Goal: Transaction & Acquisition: Purchase product/service

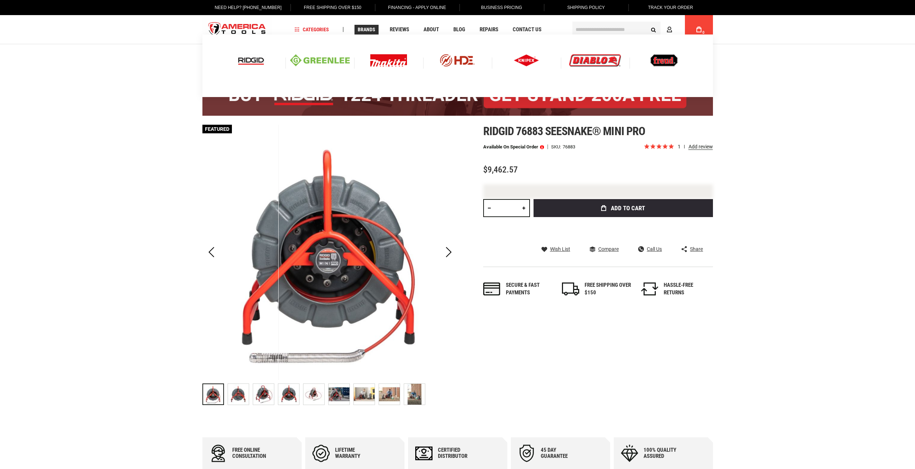
click at [247, 62] on img at bounding box center [251, 60] width 30 height 12
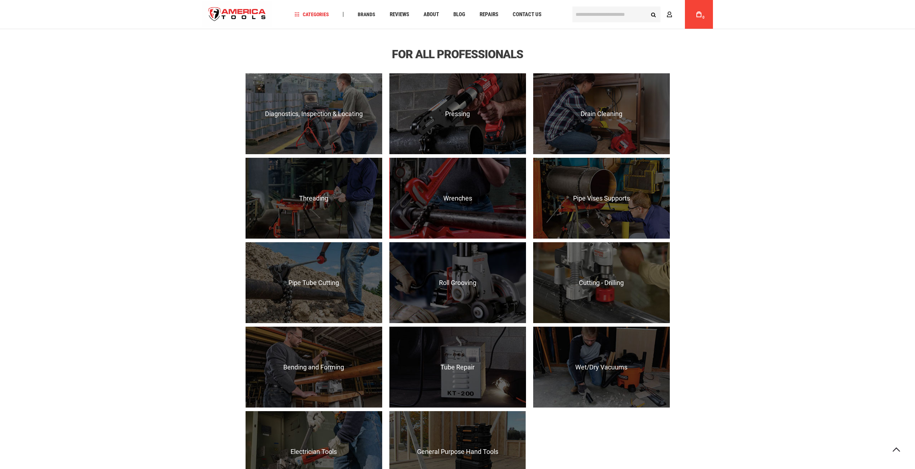
scroll to position [540, 0]
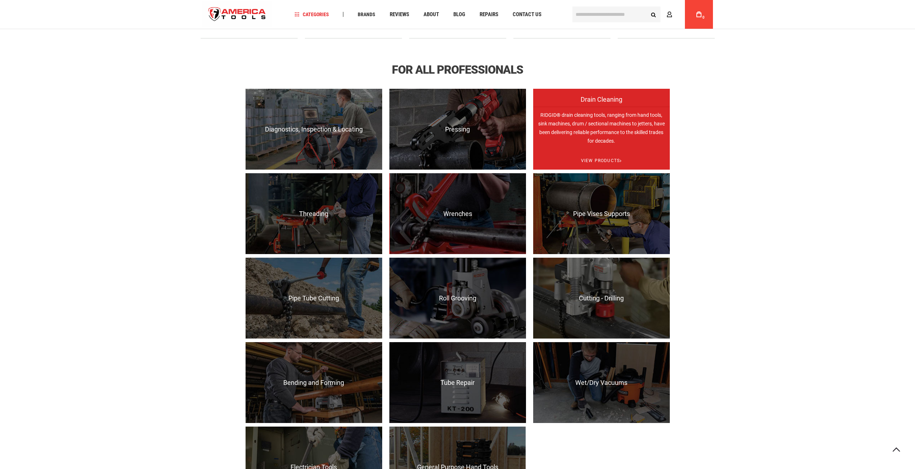
click at [608, 136] on p "RIDGID® drain cleaning tools, ranging from hand tools, sink machines, drum / se…" at bounding box center [601, 147] width 137 height 81
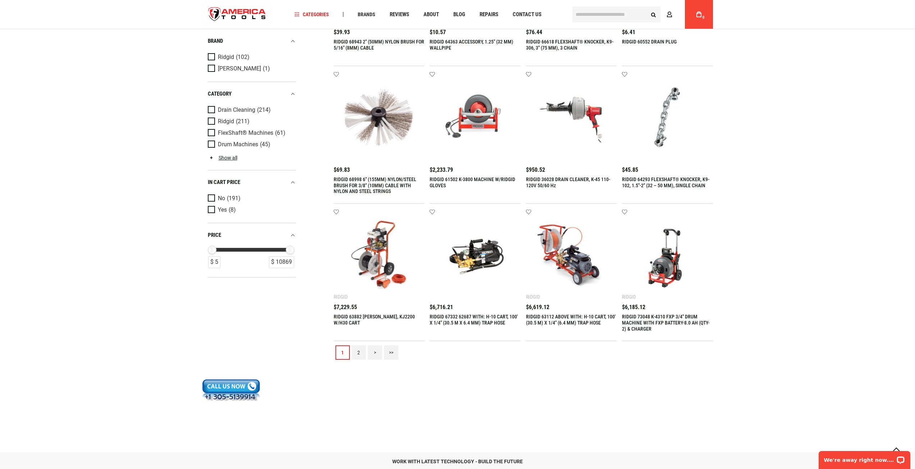
scroll to position [647, 0]
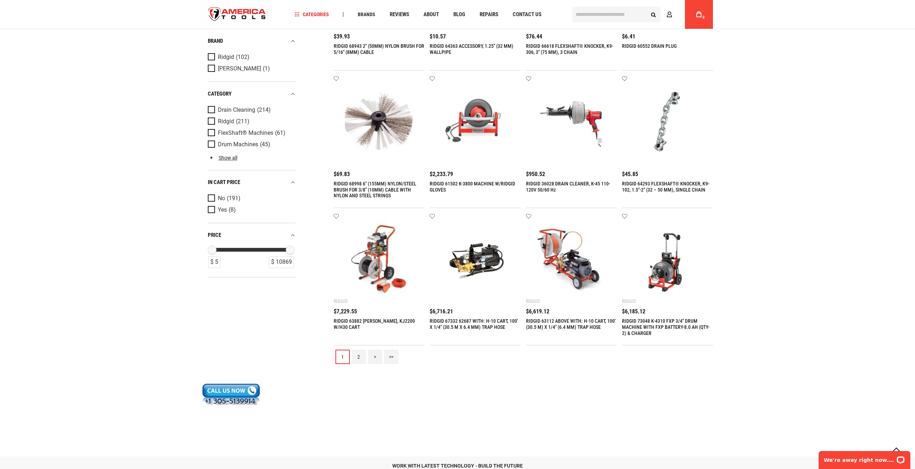
click at [361, 356] on link "2" at bounding box center [359, 357] width 14 height 14
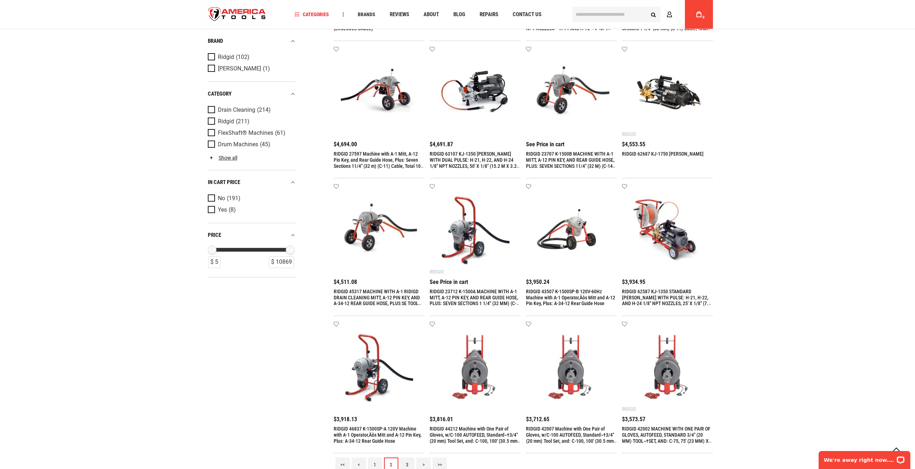
scroll to position [683, 0]
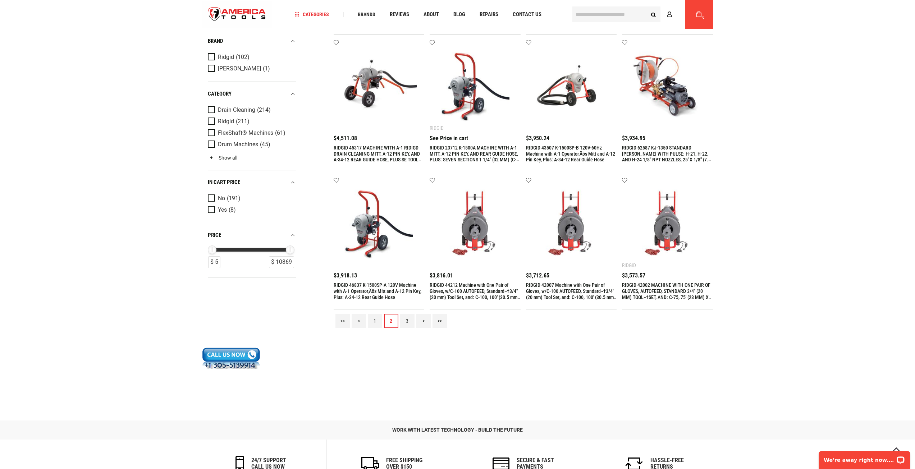
click at [408, 323] on link "3" at bounding box center [407, 321] width 14 height 14
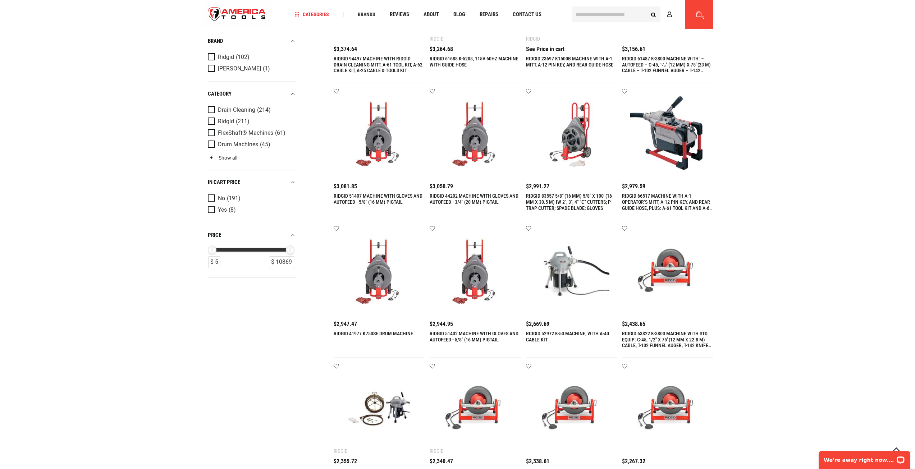
scroll to position [216, 0]
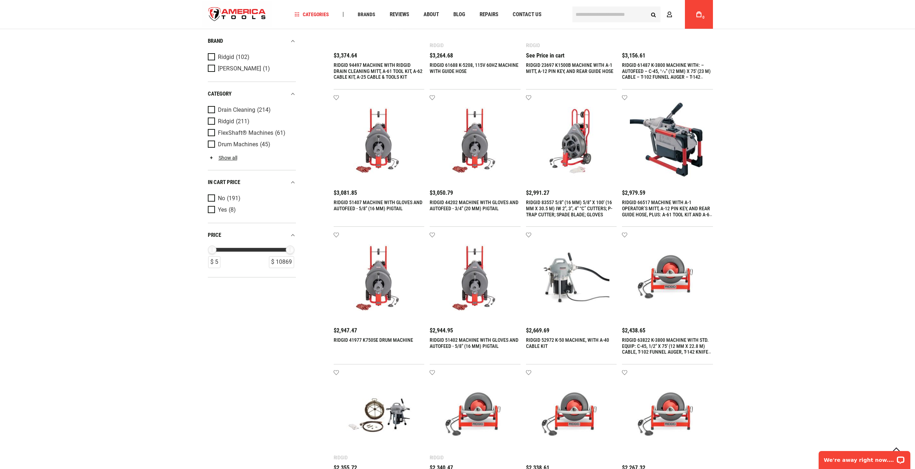
click at [439, 340] on link "RIDGID 51402 MACHINE WITH GLOVES AND AUTOFEED - 5/8" (16 MM) PIGTAIL" at bounding box center [474, 343] width 89 height 12
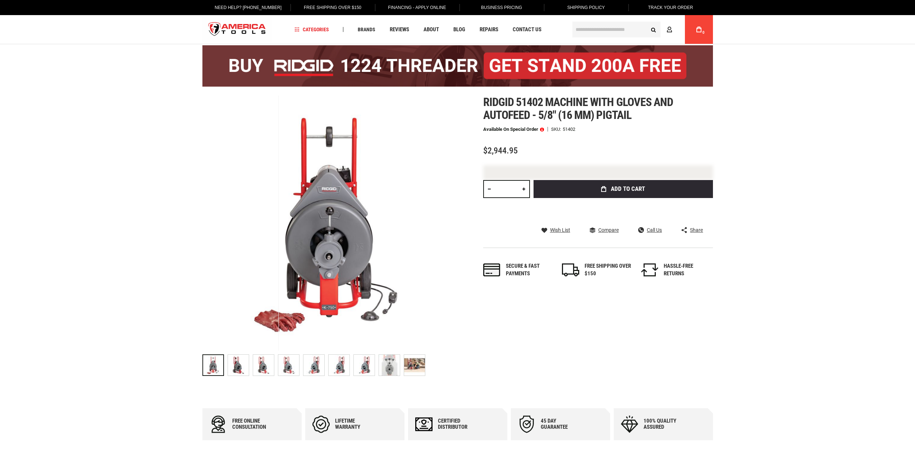
scroll to position [36, 0]
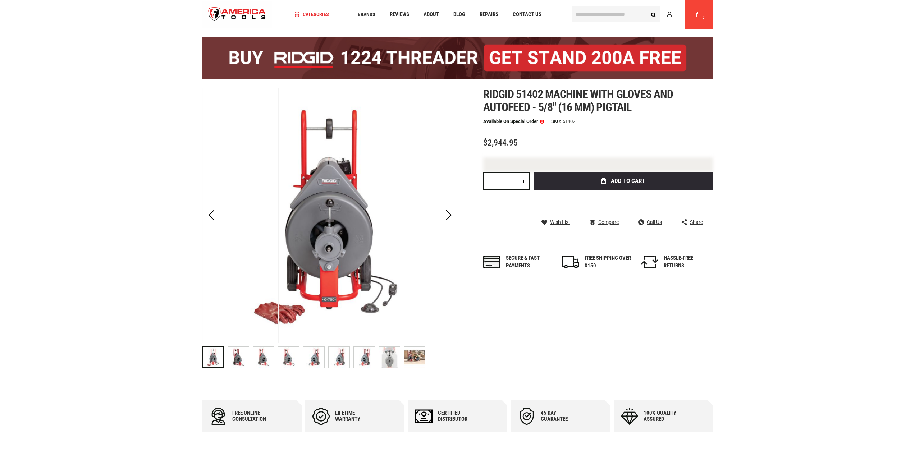
click at [268, 360] on img at bounding box center [263, 357] width 21 height 21
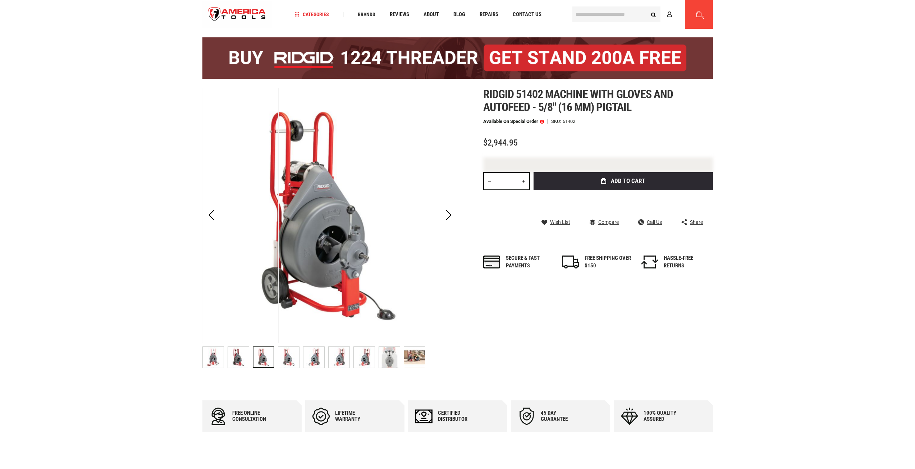
click at [314, 356] on img at bounding box center [314, 357] width 21 height 21
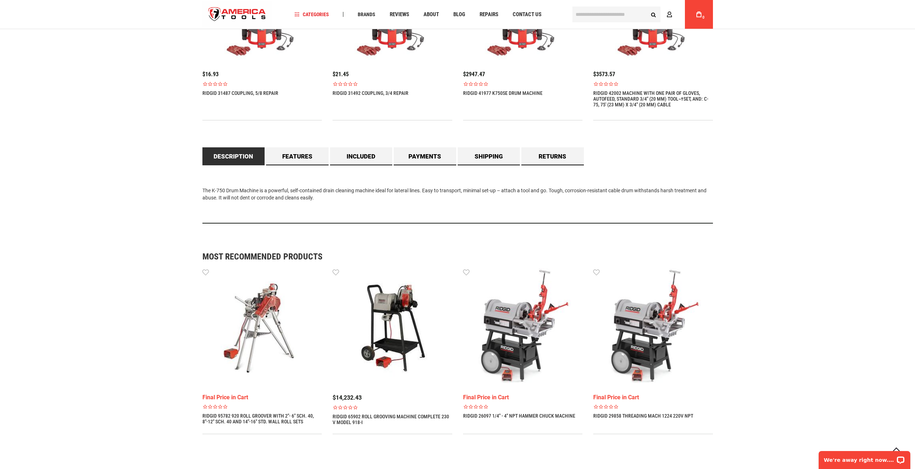
scroll to position [0, 0]
click at [300, 159] on link "Features" at bounding box center [297, 156] width 63 height 18
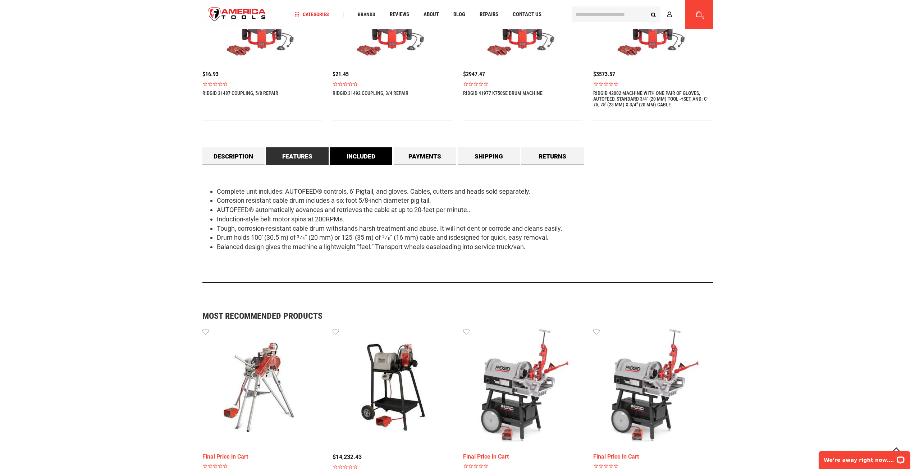
click at [358, 156] on link "Included" at bounding box center [361, 156] width 63 height 18
